Goal: Book appointment/travel/reservation

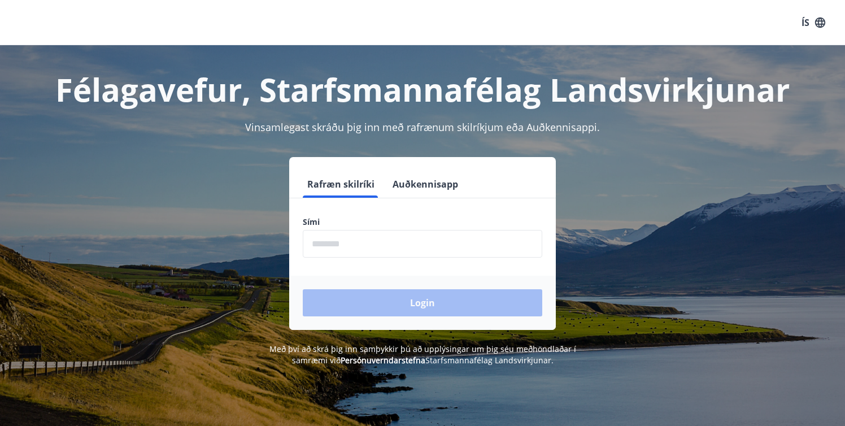
click at [375, 242] on input "phone" at bounding box center [422, 244] width 239 height 28
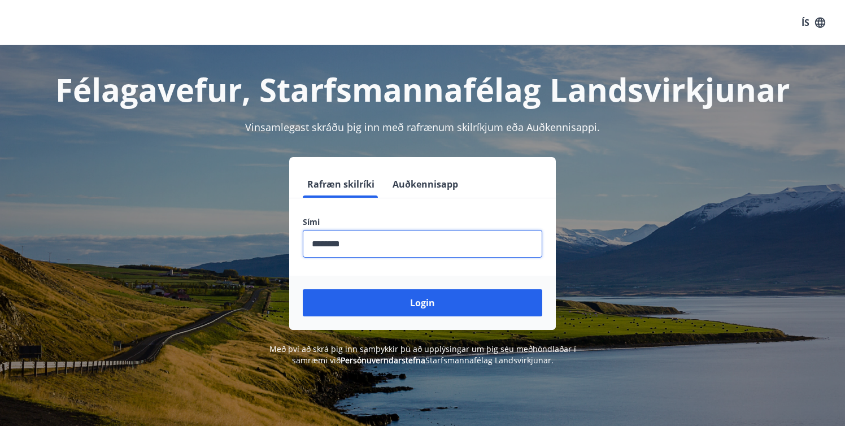
type input "********"
click at [303, 289] on button "Login" at bounding box center [422, 302] width 239 height 27
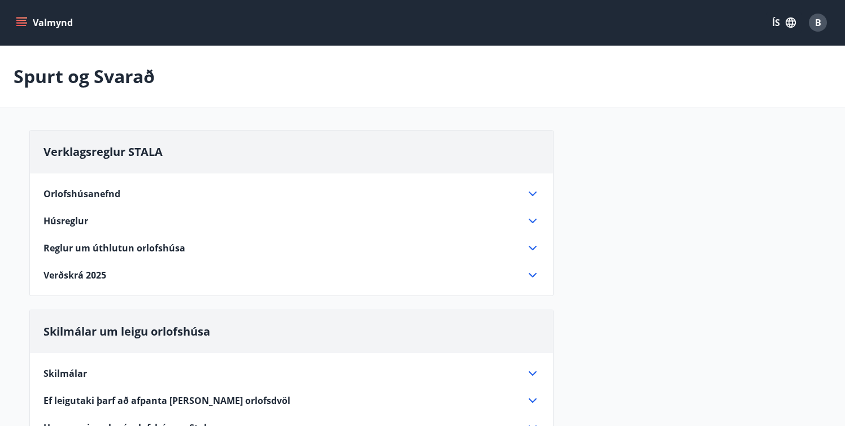
click at [21, 25] on icon "menu" at bounding box center [21, 25] width 10 height 1
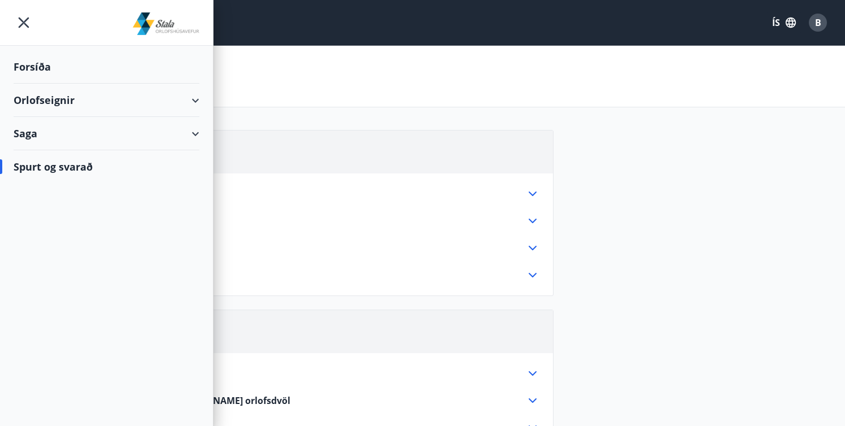
click at [53, 97] on div "Orlofseignir" at bounding box center [107, 100] width 186 height 33
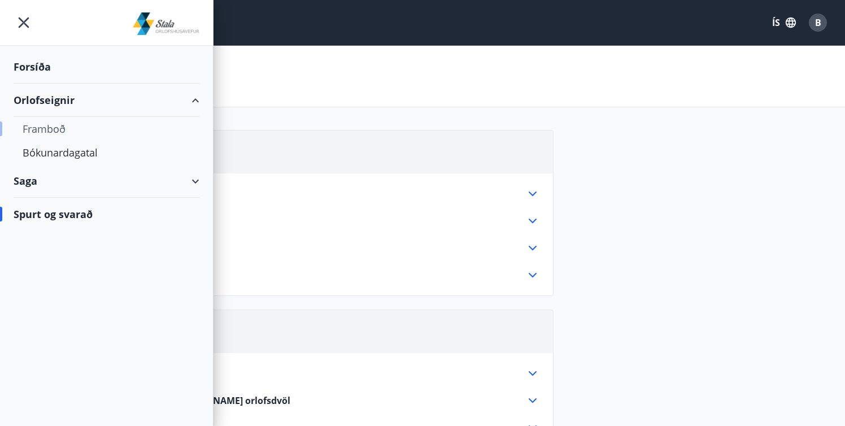
click at [48, 128] on div "Framboð" at bounding box center [107, 129] width 168 height 24
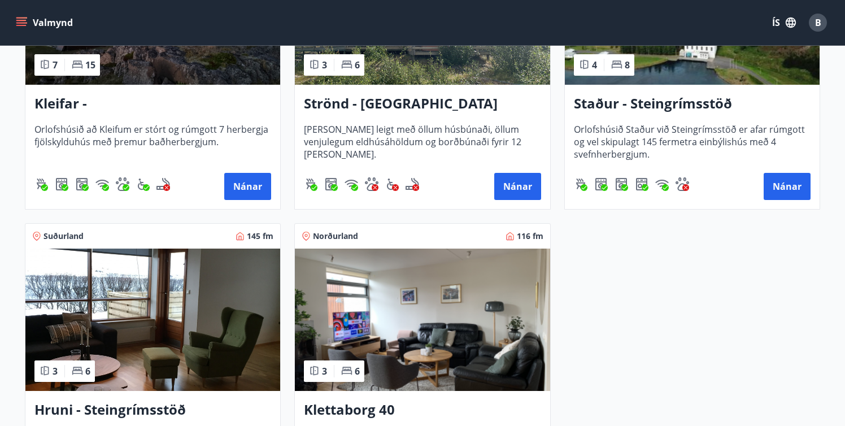
scroll to position [706, 0]
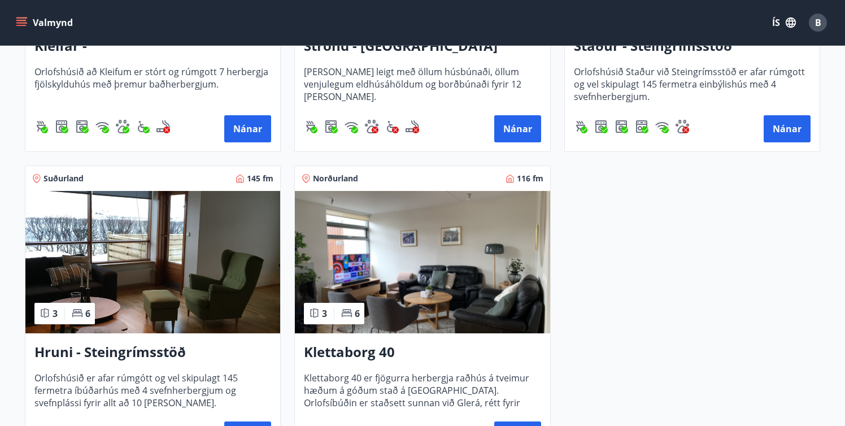
click at [89, 352] on h3 "Hruni - Steingrímsstöð" at bounding box center [152, 352] width 237 height 20
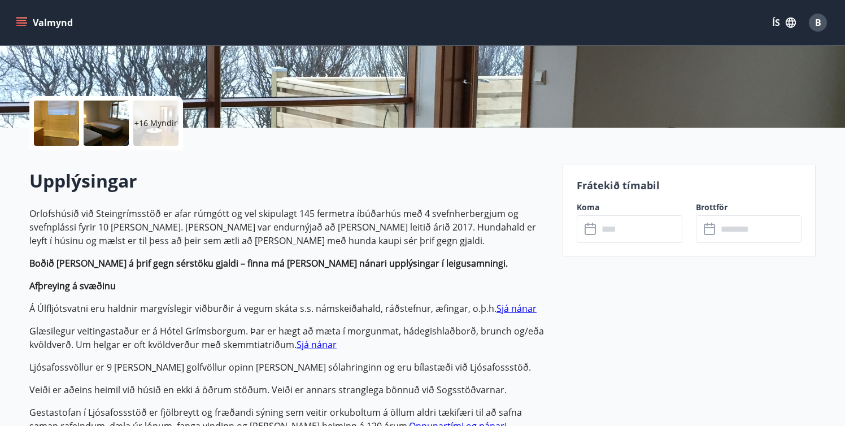
scroll to position [304, 0]
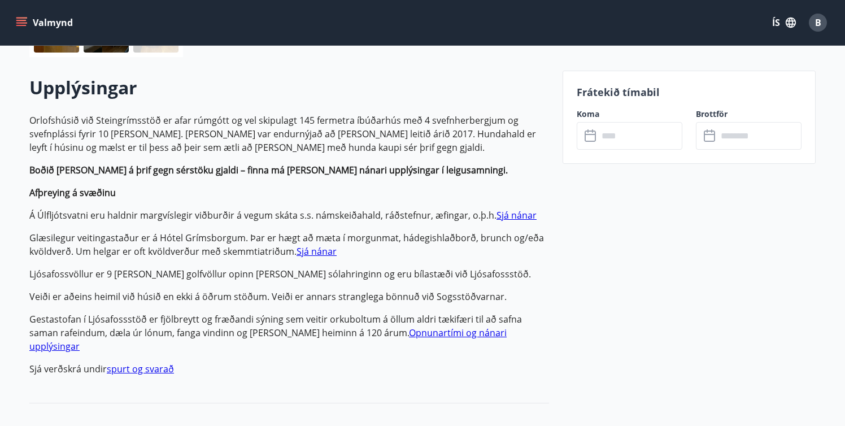
click at [625, 145] on input "text" at bounding box center [640, 136] width 84 height 28
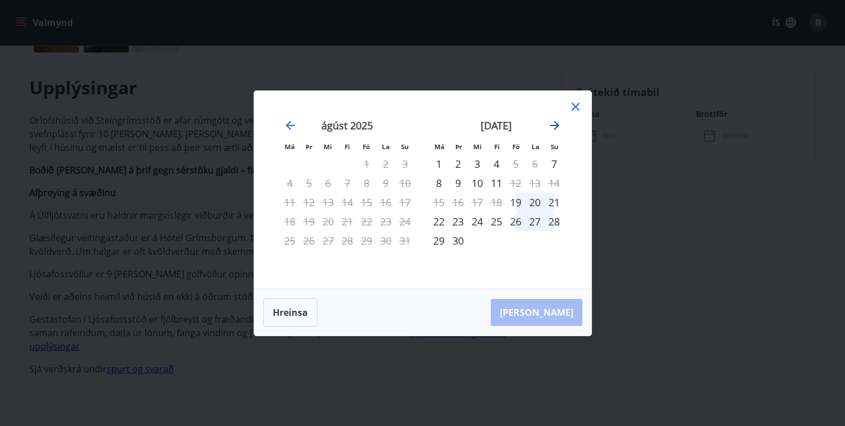
click at [556, 129] on icon "Move forward to switch to the next month." at bounding box center [555, 126] width 14 height 14
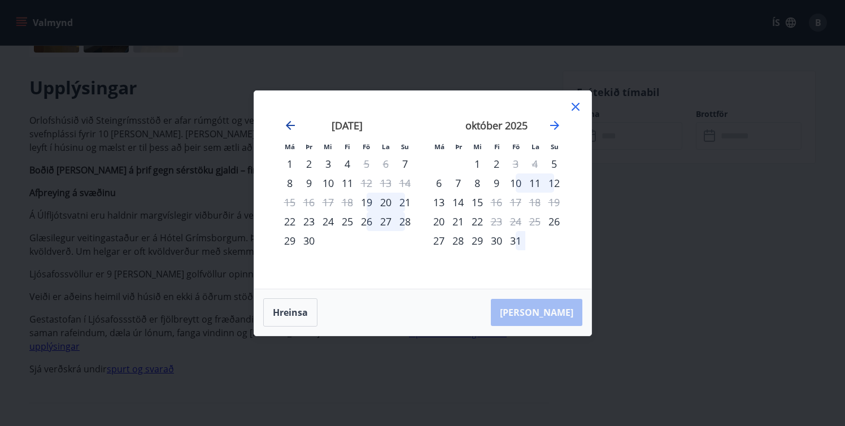
click at [291, 126] on icon "Move backward to switch to the previous month." at bounding box center [290, 126] width 14 height 14
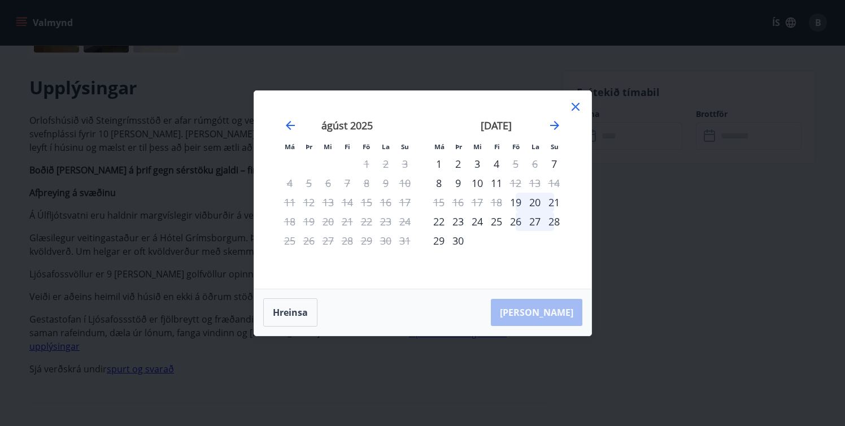
click at [513, 224] on div "26" at bounding box center [515, 221] width 19 height 19
click at [555, 224] on div "28" at bounding box center [553, 221] width 19 height 19
